Goal: Information Seeking & Learning: Find specific fact

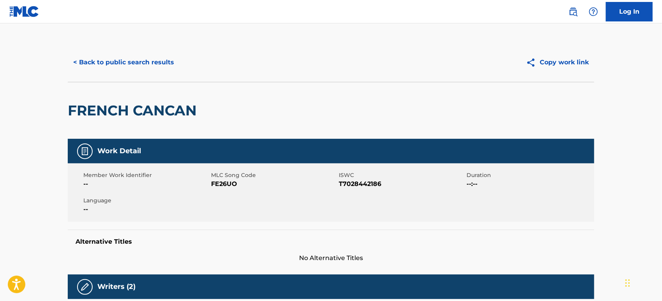
click at [140, 67] on button "< Back to public search results" at bounding box center [124, 62] width 112 height 19
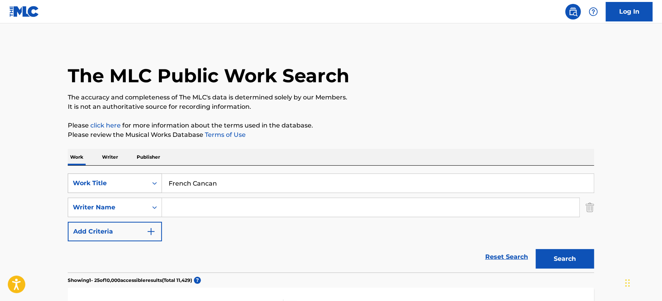
drag, startPoint x: 243, startPoint y: 182, endPoint x: 114, endPoint y: 183, distance: 129.0
click at [114, 183] on div "SearchWithCriteriabb414dc6-1d75-4124-a446-c1d3bf8da2f3 Work Title French Cancan" at bounding box center [331, 182] width 527 height 19
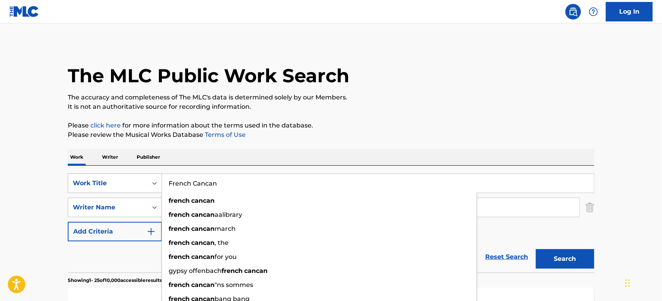
paste input "Get to Know Ya (KAYTRANADA FLIP)"
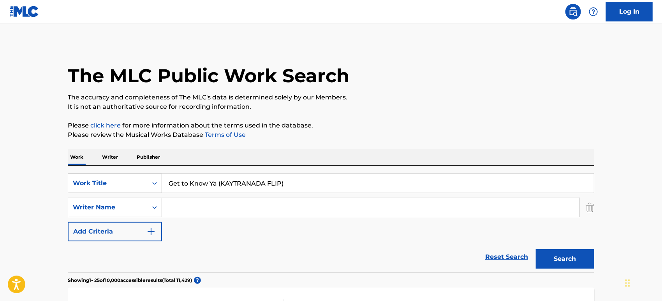
type input "Get to Know Ya (KAYTRANADA FLIP)"
click at [536, 249] on button "Search" at bounding box center [565, 258] width 58 height 19
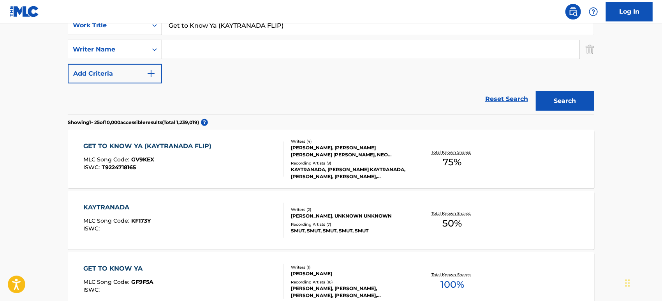
scroll to position [157, 0]
click at [190, 165] on div "ISWC : T9224718165" at bounding box center [150, 168] width 132 height 6
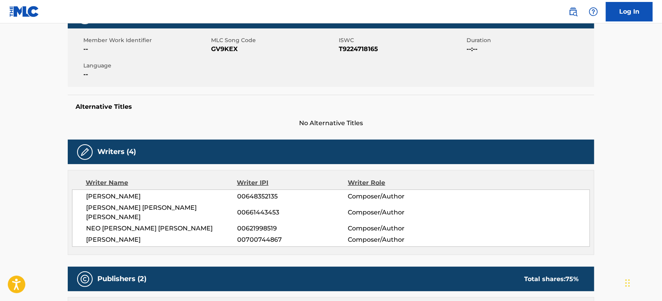
scroll to position [145, 0]
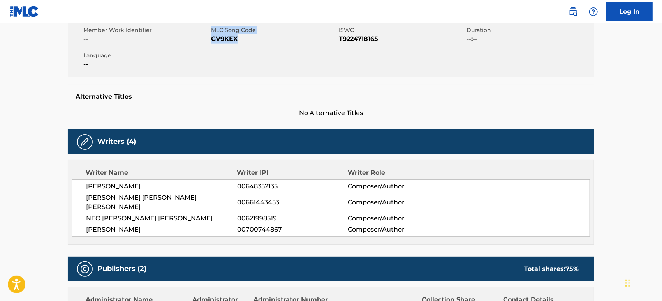
drag, startPoint x: 241, startPoint y: 39, endPoint x: 198, endPoint y: 39, distance: 42.9
click at [198, 39] on div "Member Work Identifier -- MLC Song Code GV9KEX ISWC T9224718165 Duration --:-- …" at bounding box center [331, 47] width 527 height 58
click at [249, 43] on span "GV9KEX" at bounding box center [274, 38] width 126 height 9
drag, startPoint x: 238, startPoint y: 39, endPoint x: 212, endPoint y: 39, distance: 26.5
click at [212, 39] on span "GV9KEX" at bounding box center [274, 38] width 126 height 9
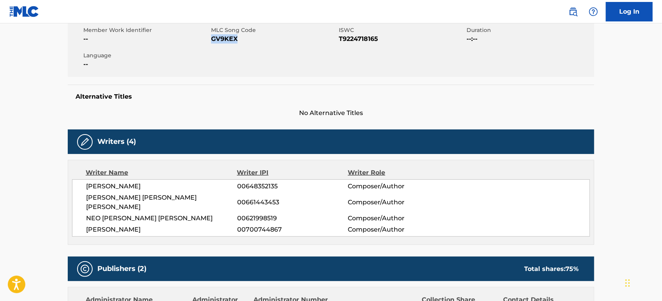
copy span "GV9KEX"
drag, startPoint x: 137, startPoint y: 184, endPoint x: 200, endPoint y: 182, distance: 62.4
click at [200, 182] on span "[PERSON_NAME]" at bounding box center [161, 186] width 151 height 9
copy span "[PERSON_NAME]"
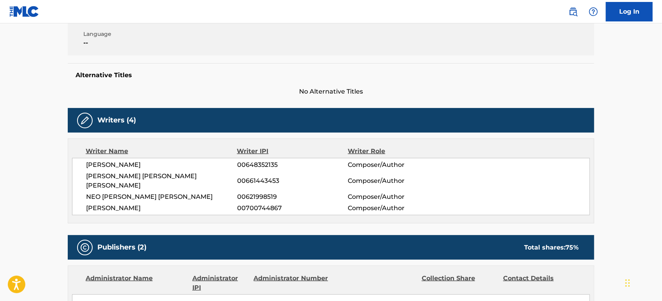
scroll to position [166, 0]
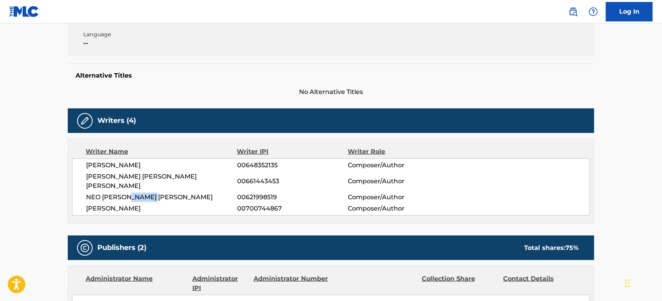
drag, startPoint x: 161, startPoint y: 186, endPoint x: 128, endPoint y: 186, distance: 32.7
click at [128, 193] on span "NEO [PERSON_NAME] [PERSON_NAME]" at bounding box center [161, 197] width 151 height 9
copy span "[PERSON_NAME]"
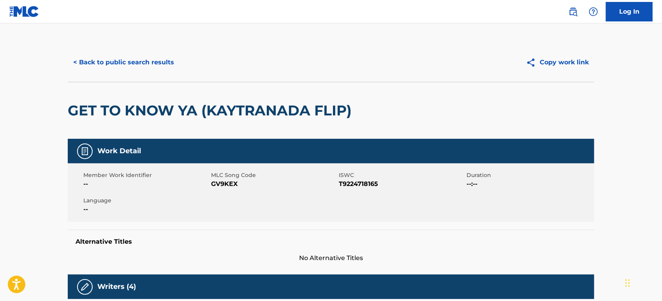
click at [156, 64] on button "< Back to public search results" at bounding box center [124, 62] width 112 height 19
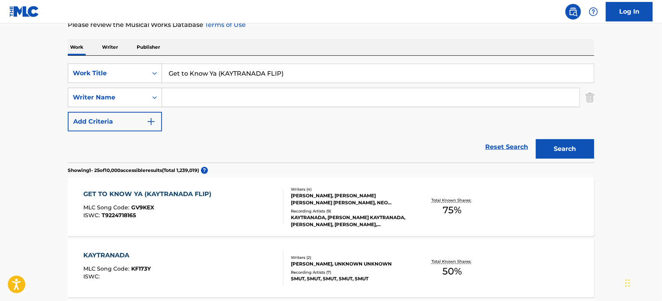
scroll to position [113, 0]
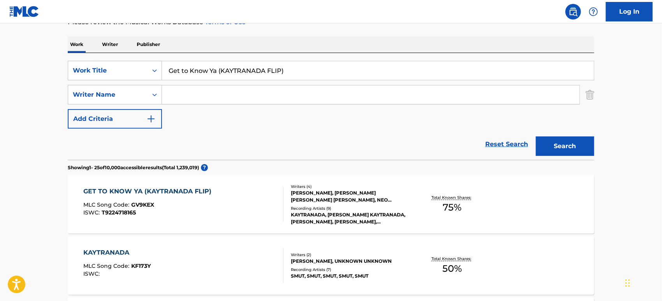
click at [231, 215] on div "GET TO KNOW YA (KAYTRANADA FLIP) MLC Song Code : GV9KEX ISWC : T9224718165" at bounding box center [184, 204] width 200 height 35
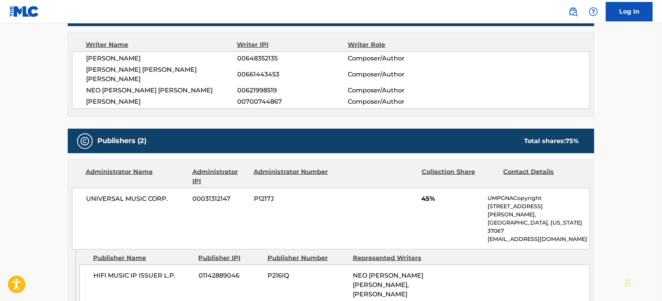
scroll to position [209, 0]
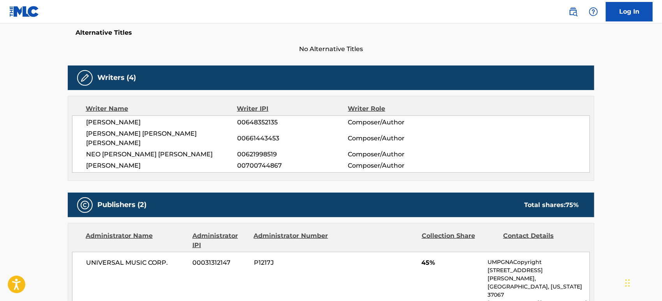
drag, startPoint x: 140, startPoint y: 154, endPoint x: 109, endPoint y: 158, distance: 31.9
click at [109, 161] on span "[PERSON_NAME]" at bounding box center [161, 165] width 151 height 9
copy span "[PERSON_NAME]"
